Goal: Navigation & Orientation: Find specific page/section

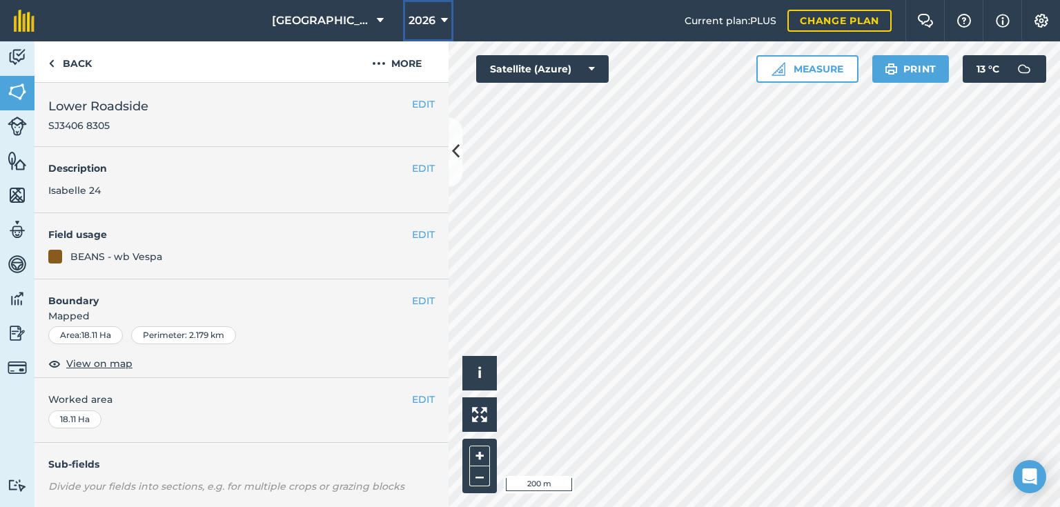
click at [435, 21] on button "2026" at bounding box center [428, 20] width 50 height 41
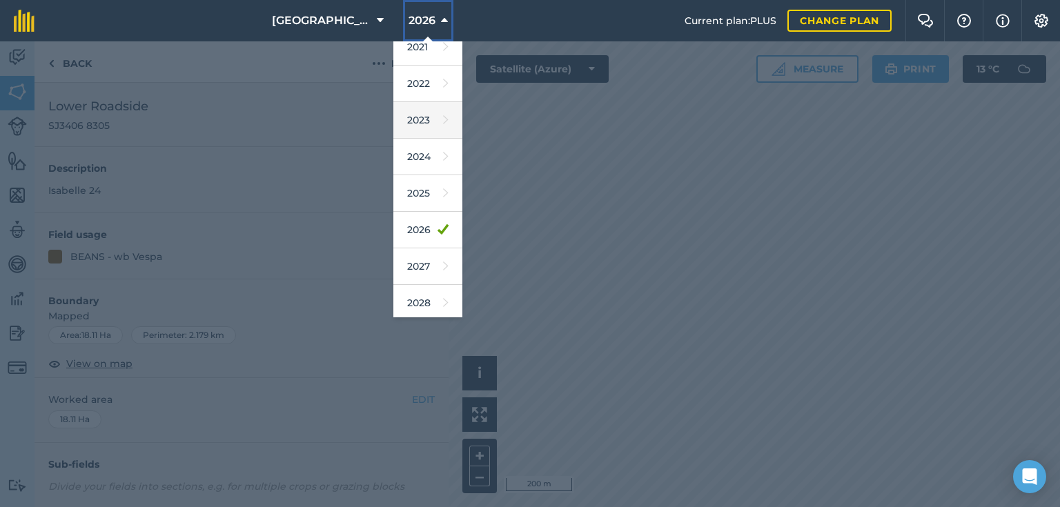
scroll to position [166, 0]
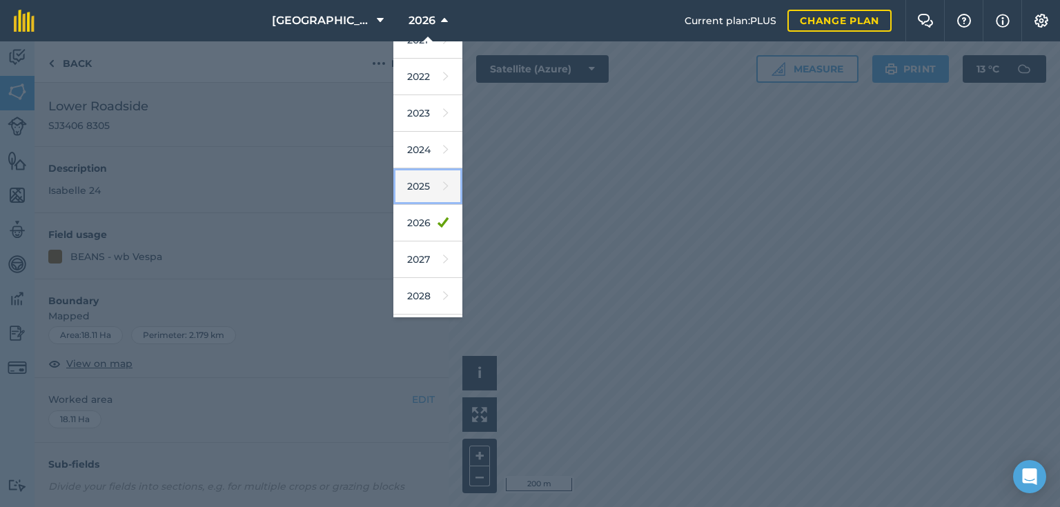
click at [419, 183] on link "2025" at bounding box center [427, 186] width 69 height 37
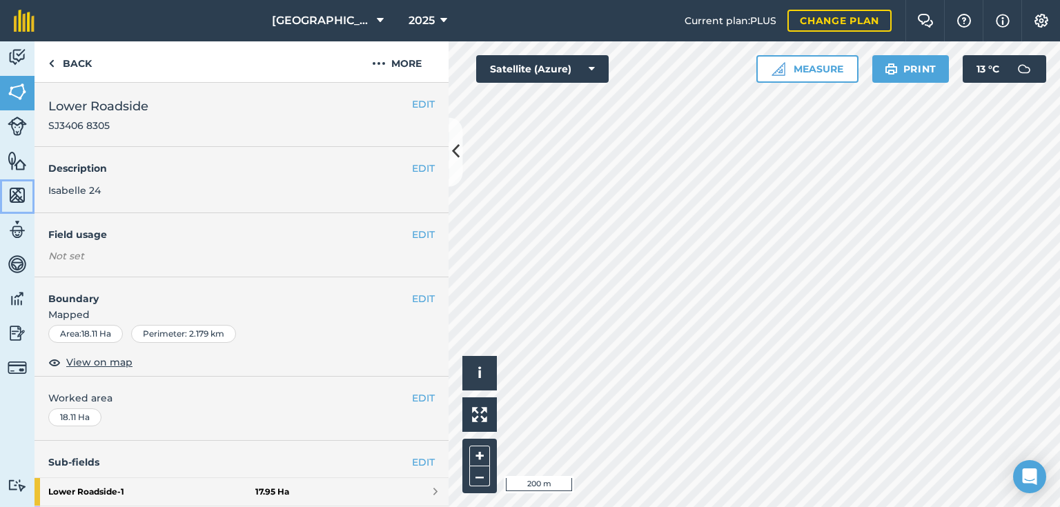
click at [13, 194] on img at bounding box center [17, 195] width 19 height 21
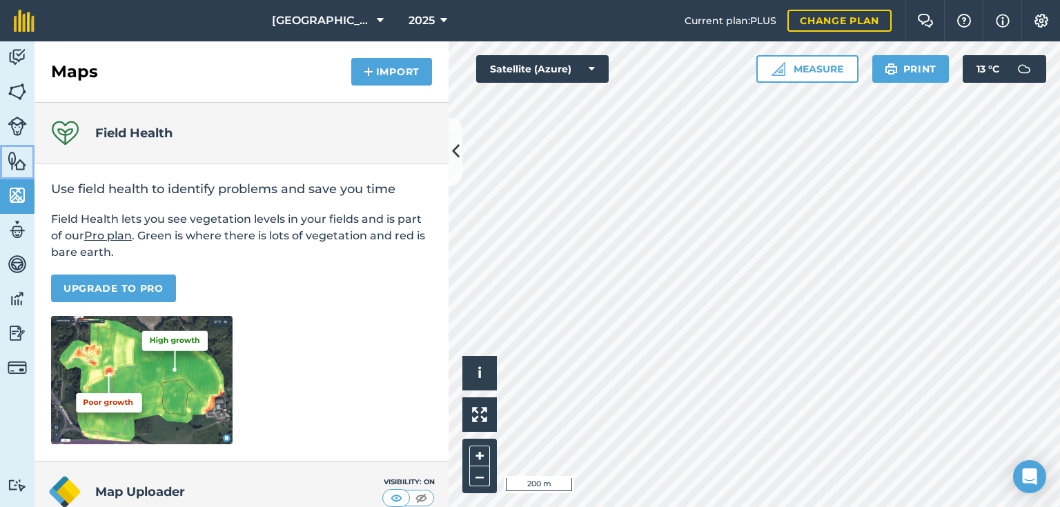
click at [19, 149] on link "Features" at bounding box center [17, 162] width 34 height 34
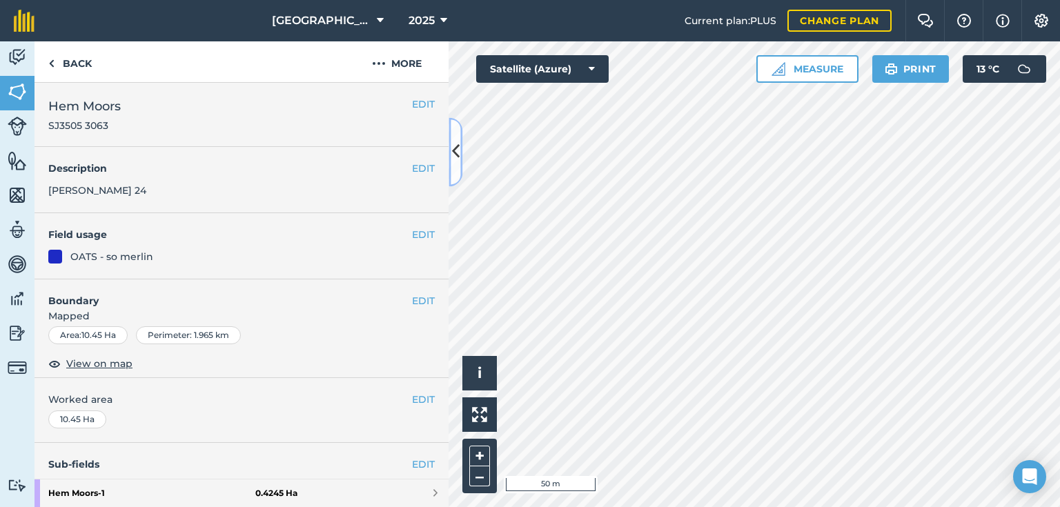
click at [455, 158] on icon at bounding box center [456, 152] width 8 height 24
